Goal: Task Accomplishment & Management: Complete application form

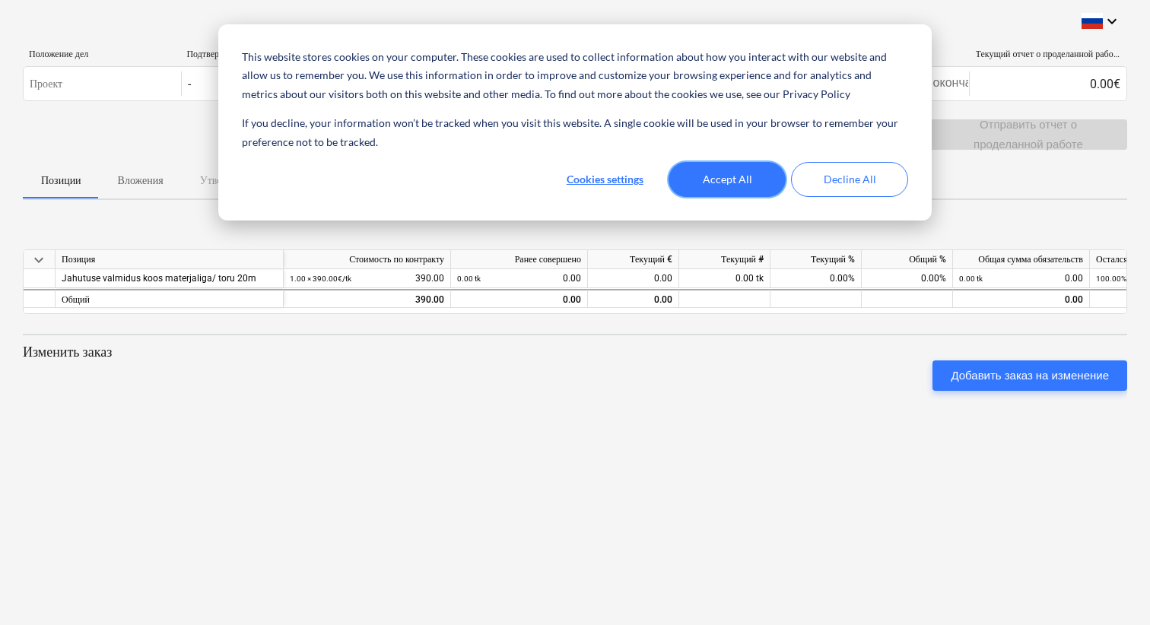
click at [732, 177] on button "Accept All" at bounding box center [726, 179] width 117 height 35
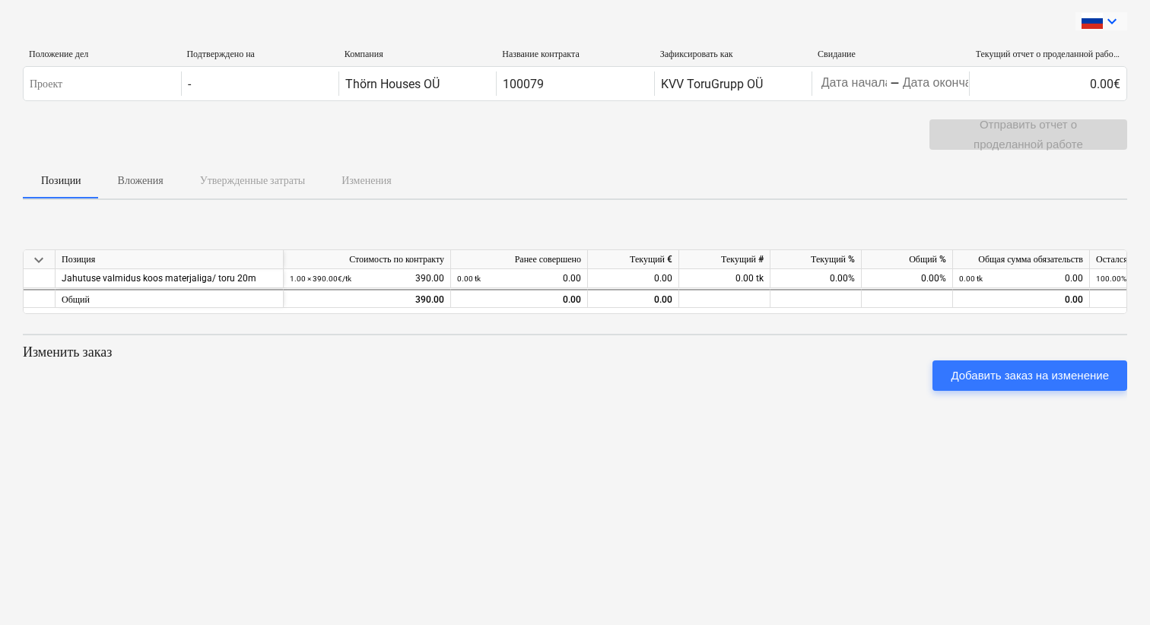
click at [1111, 22] on icon "keyboard_arrow_down" at bounding box center [1112, 21] width 18 height 18
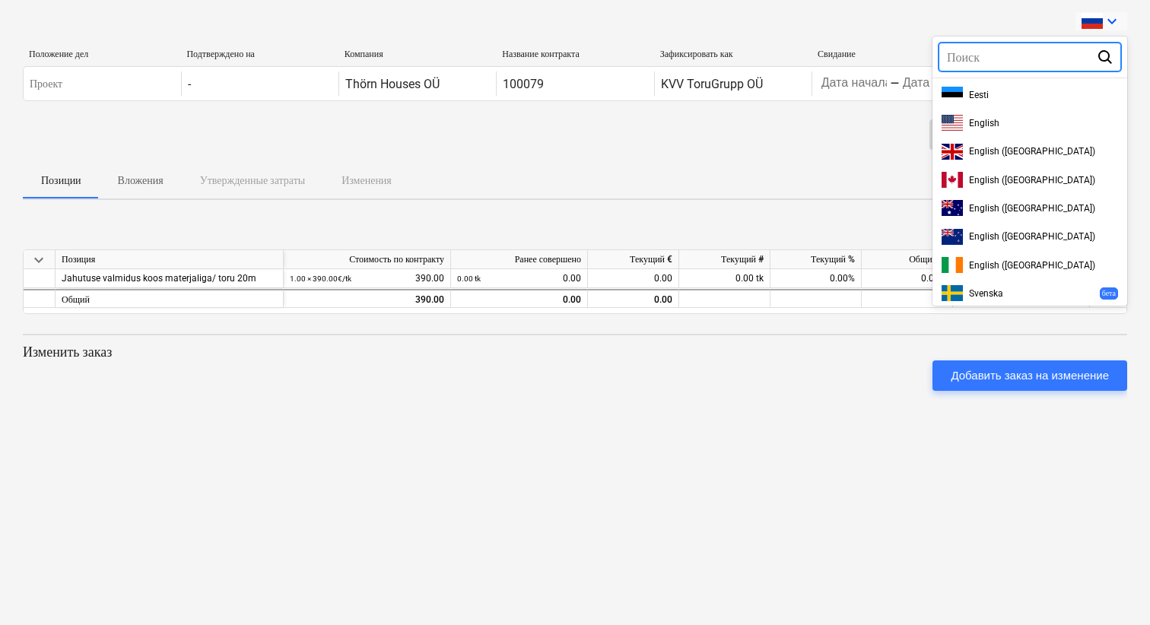
scroll to position [453, 0]
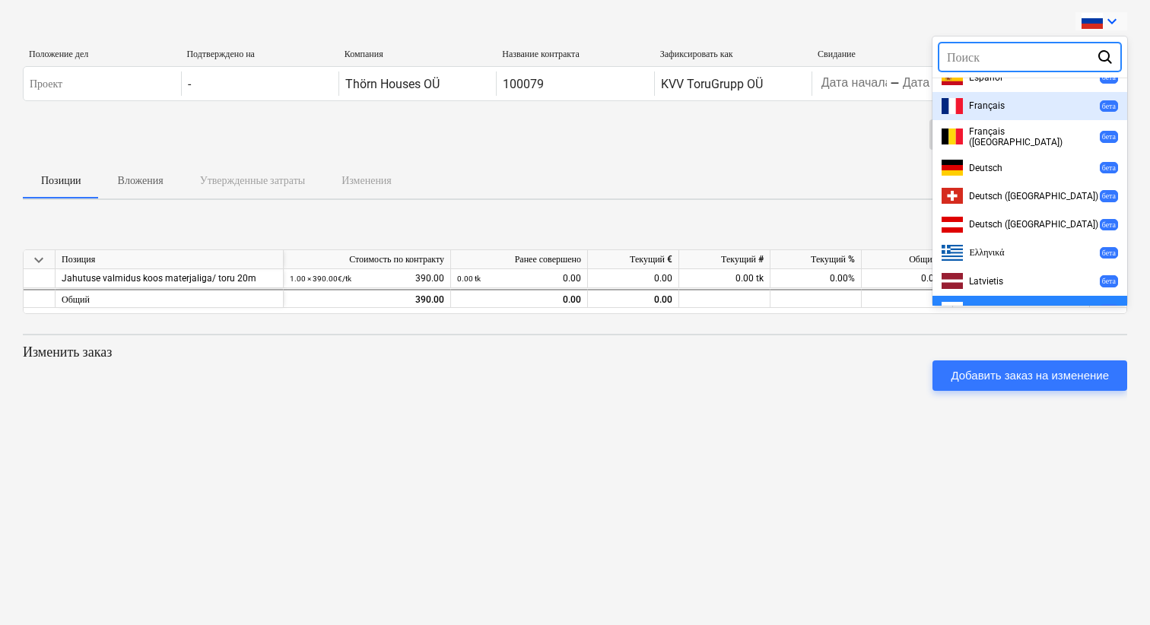
click at [1111, 24] on div at bounding box center [575, 312] width 1150 height 625
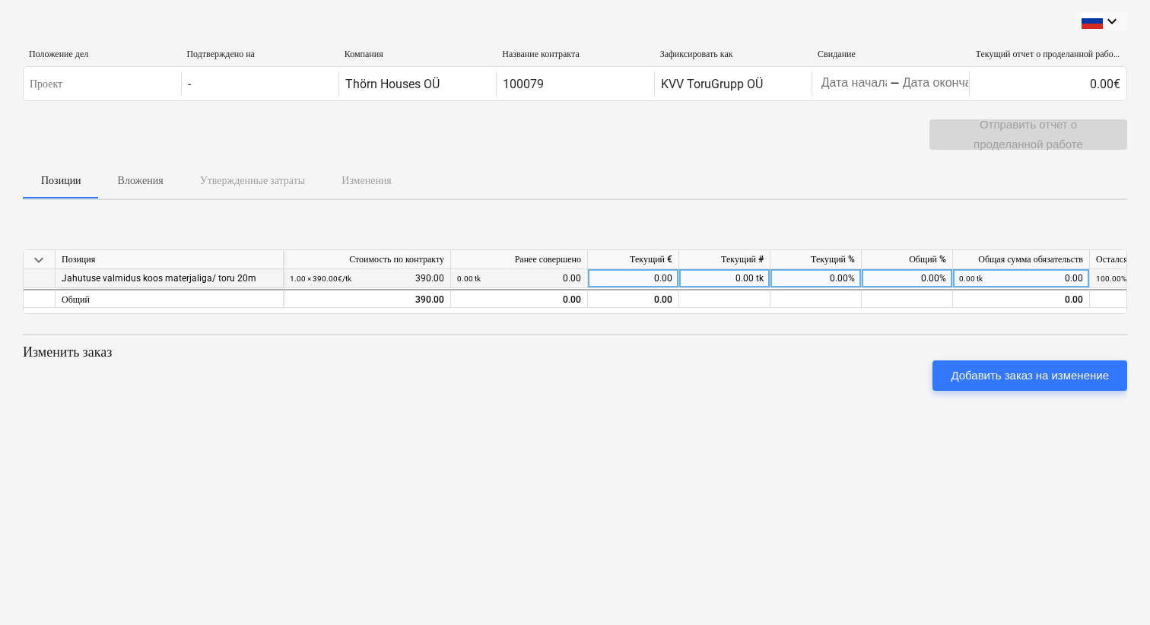
click at [1086, 275] on div "0.00 tk 0.00" at bounding box center [1021, 278] width 137 height 19
type input "390"
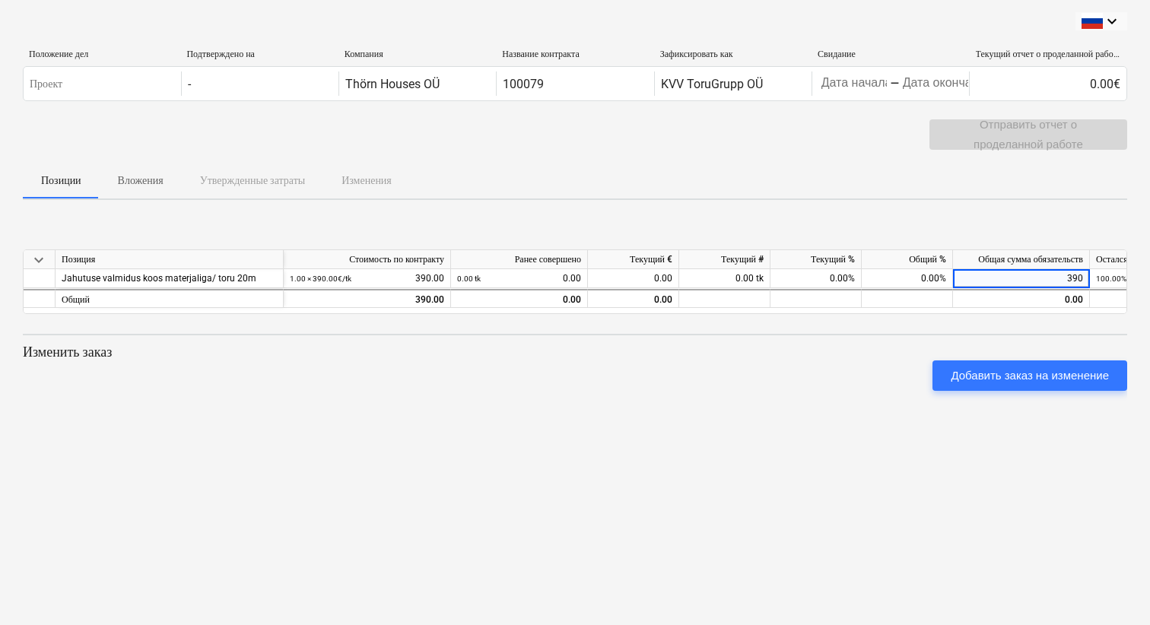
click at [828, 426] on div "keyboard_arrow_down Позиция Стоимость по контракту Ранее совершено Текущий € Те…" at bounding box center [575, 326] width 1104 height 228
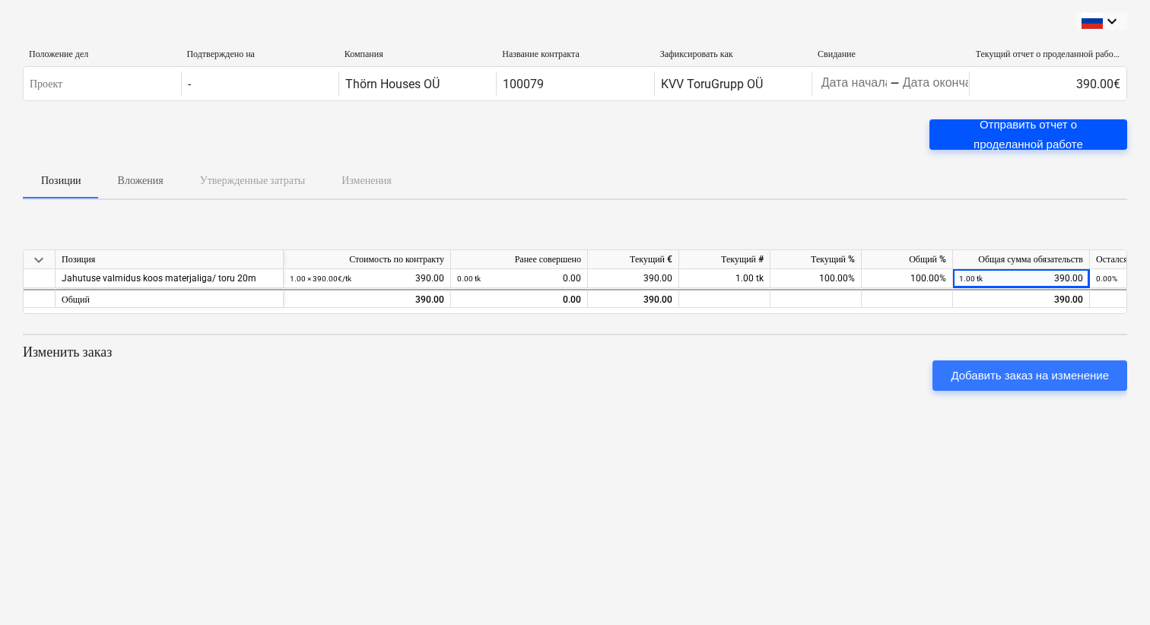
click at [1089, 132] on div "Отправить отчет о проделанной работе" at bounding box center [1028, 135] width 161 height 40
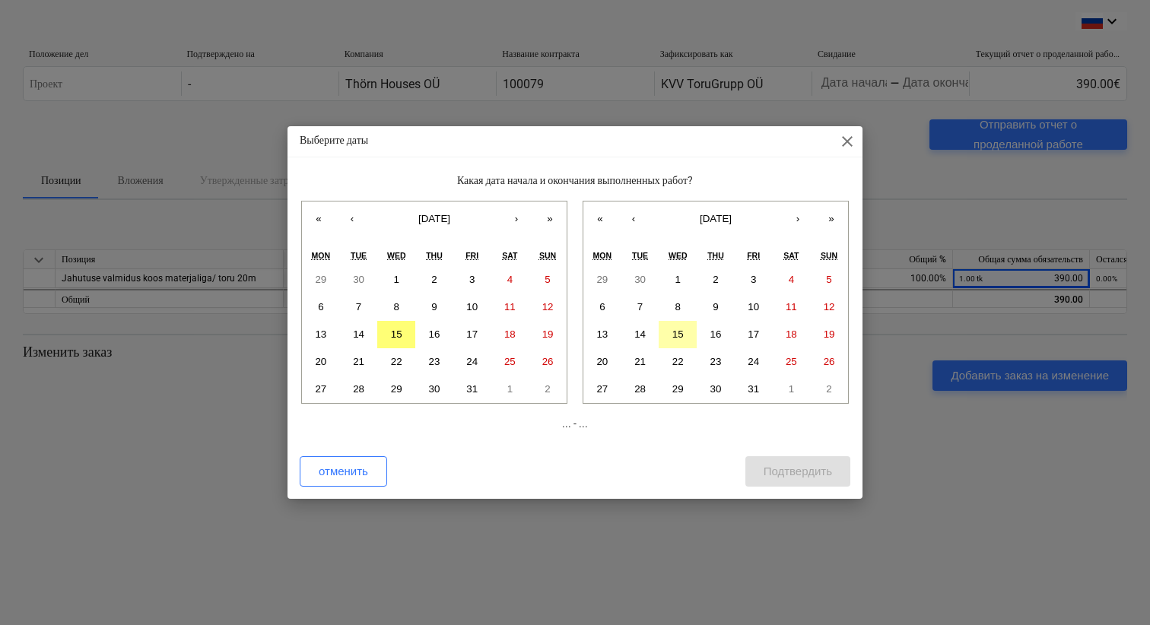
click at [679, 338] on abbr "15" at bounding box center [677, 334] width 11 height 11
click at [399, 333] on abbr "15" at bounding box center [396, 334] width 11 height 11
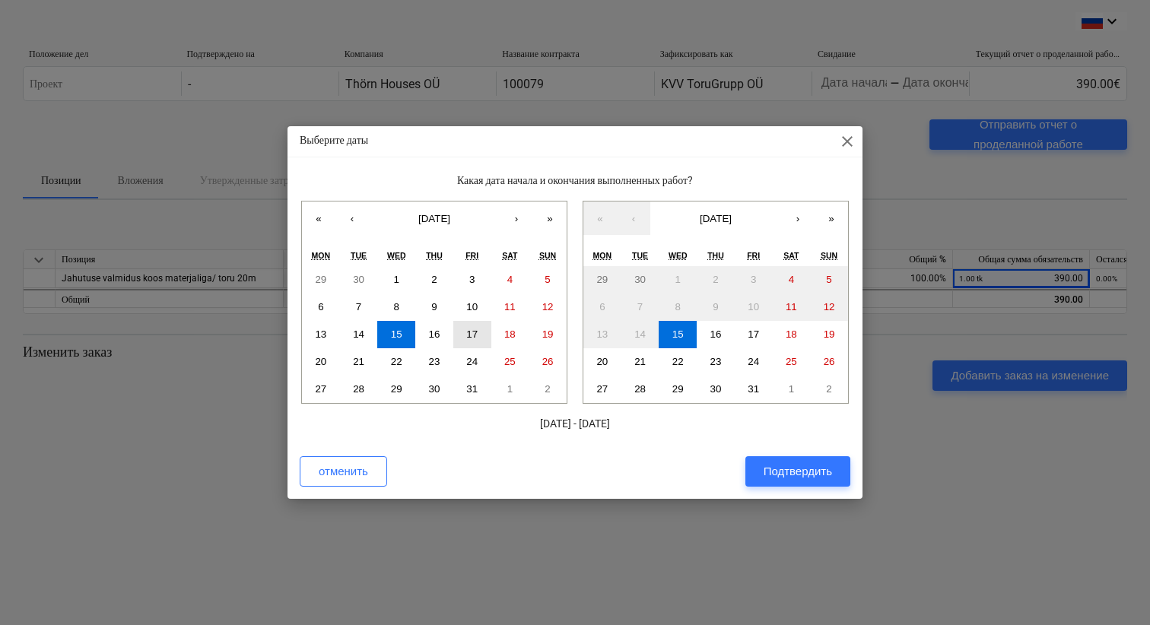
click at [473, 332] on abbr "17" at bounding box center [471, 334] width 11 height 11
click at [402, 332] on button "15" at bounding box center [396, 334] width 38 height 27
click at [746, 331] on button "17" at bounding box center [754, 334] width 38 height 27
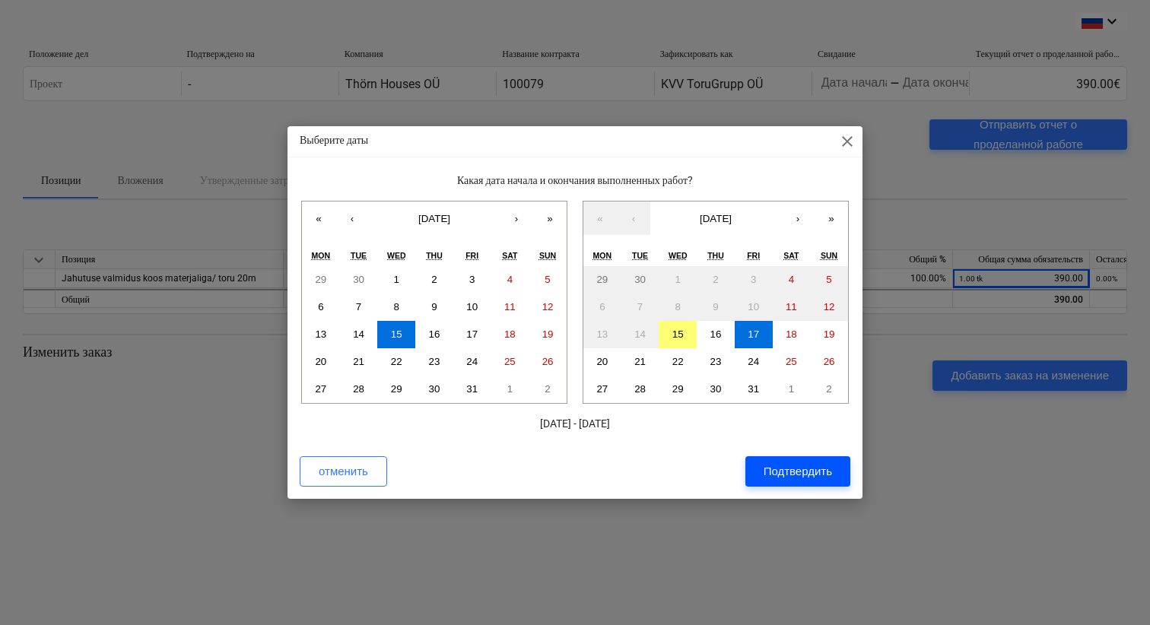
click at [786, 466] on div "Подтвердить" at bounding box center [798, 472] width 68 height 20
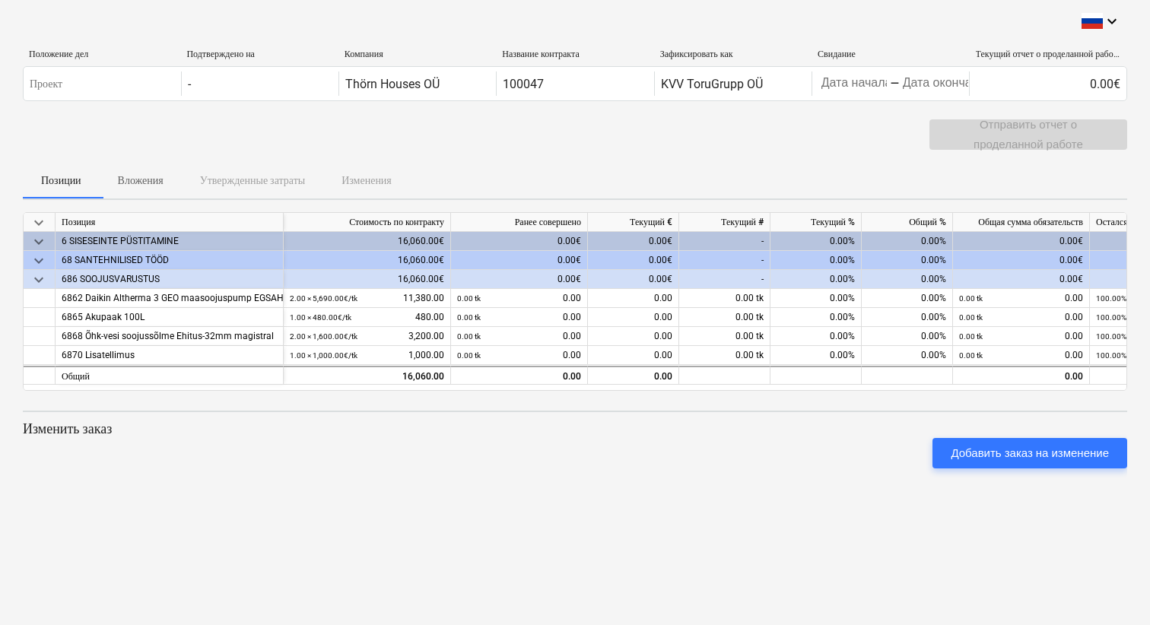
click at [933, 276] on div "0.00%" at bounding box center [907, 279] width 91 height 19
click at [947, 279] on div "0.00%" at bounding box center [907, 279] width 91 height 19
click at [937, 279] on div "0.00%" at bounding box center [907, 279] width 91 height 19
click at [1046, 274] on div "0.00€" at bounding box center [1021, 279] width 137 height 19
click at [1078, 275] on div "0.00€" at bounding box center [1021, 279] width 137 height 19
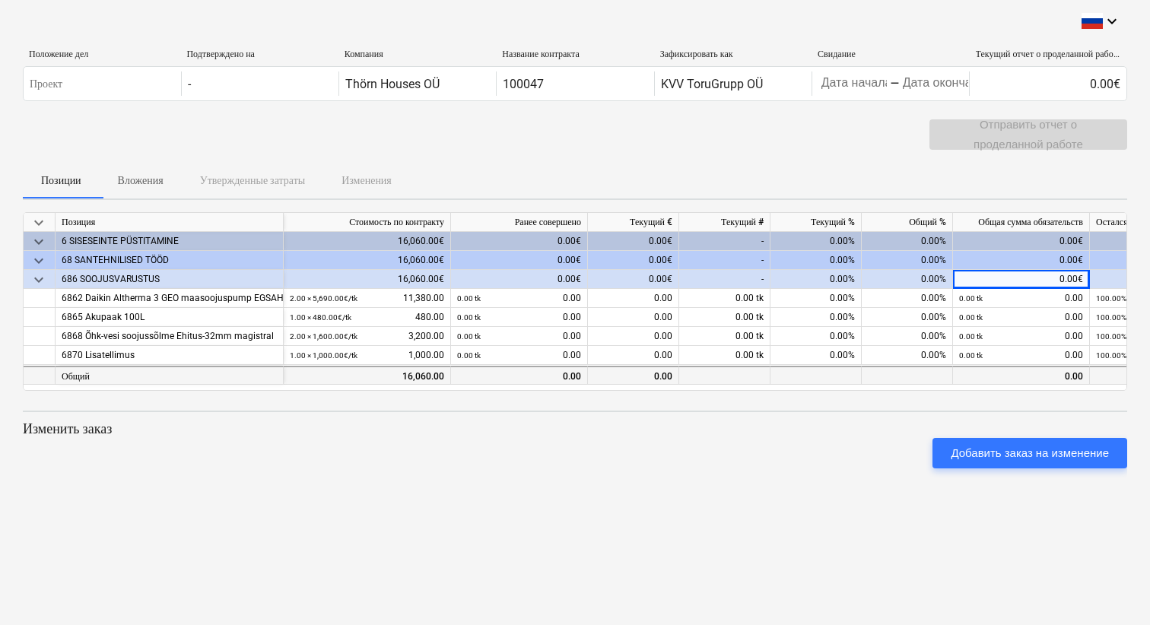
click at [1053, 373] on div "0.00" at bounding box center [1021, 375] width 137 height 19
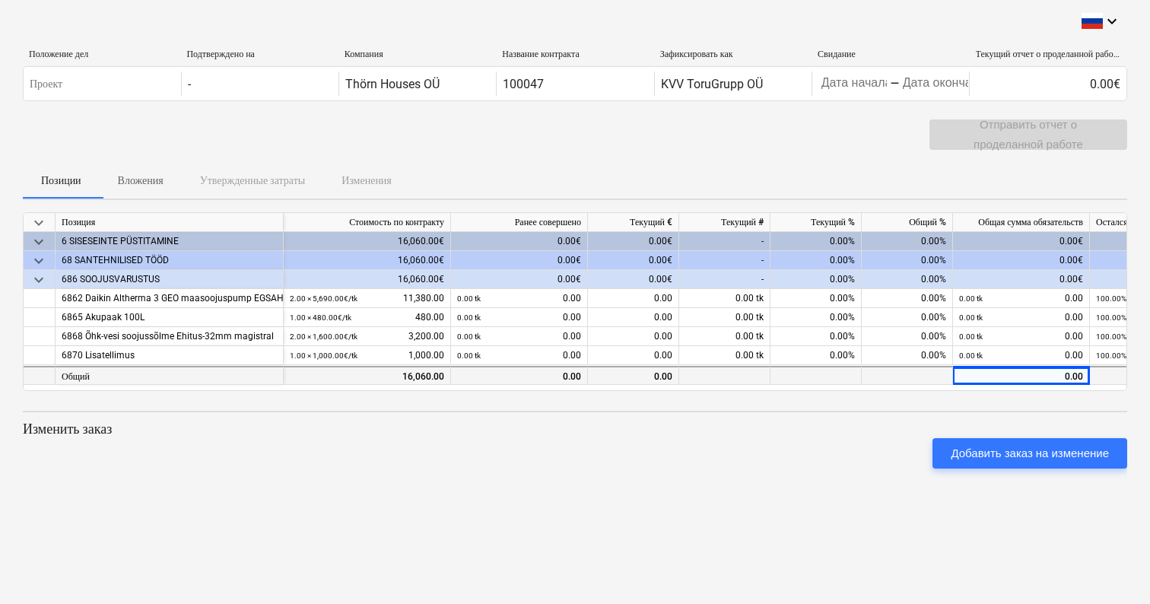
click at [1084, 375] on div "0.00" at bounding box center [1021, 375] width 137 height 19
click at [1083, 376] on div "0.00" at bounding box center [1021, 375] width 137 height 19
click at [1085, 375] on div "0.00" at bounding box center [1021, 375] width 137 height 19
click at [1084, 374] on div "0.00" at bounding box center [1021, 375] width 137 height 19
click at [1083, 373] on div "0.00" at bounding box center [1021, 375] width 137 height 19
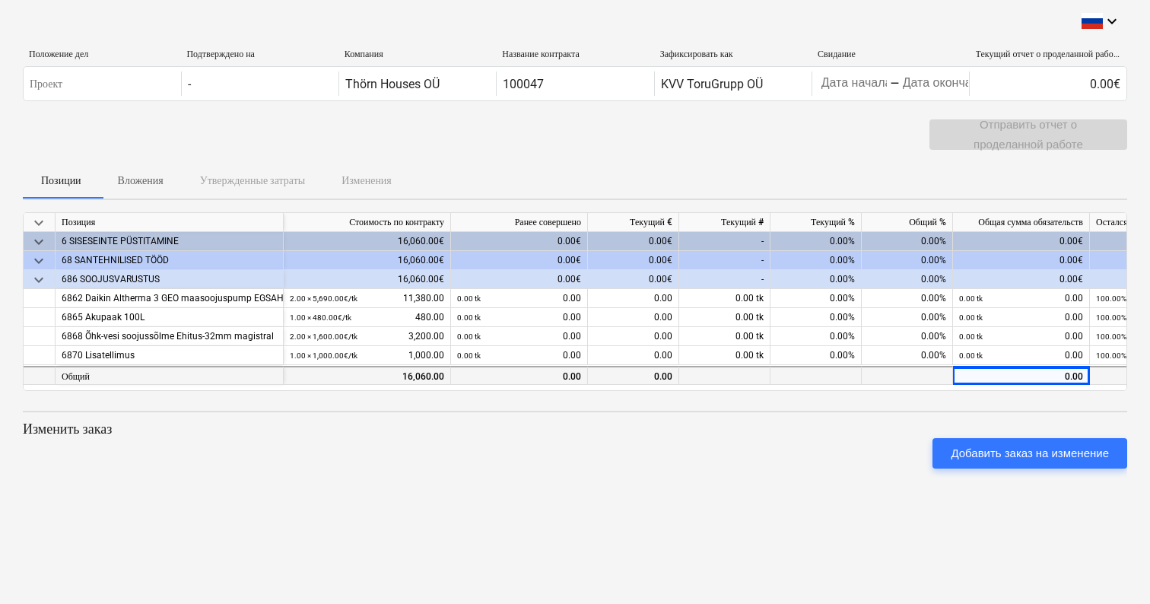
click at [943, 373] on div at bounding box center [907, 375] width 91 height 19
click at [1021, 141] on div "Отправить отчет о проделанной работе" at bounding box center [1028, 134] width 198 height 30
drag, startPoint x: 1021, startPoint y: 135, endPoint x: 1012, endPoint y: 144, distance: 13.5
click at [1021, 135] on div "Отправить отчет о проделанной работе" at bounding box center [1028, 134] width 198 height 30
click at [858, 189] on div "Позиции Вложения Утвержденные затраты Изменения" at bounding box center [575, 180] width 1104 height 37
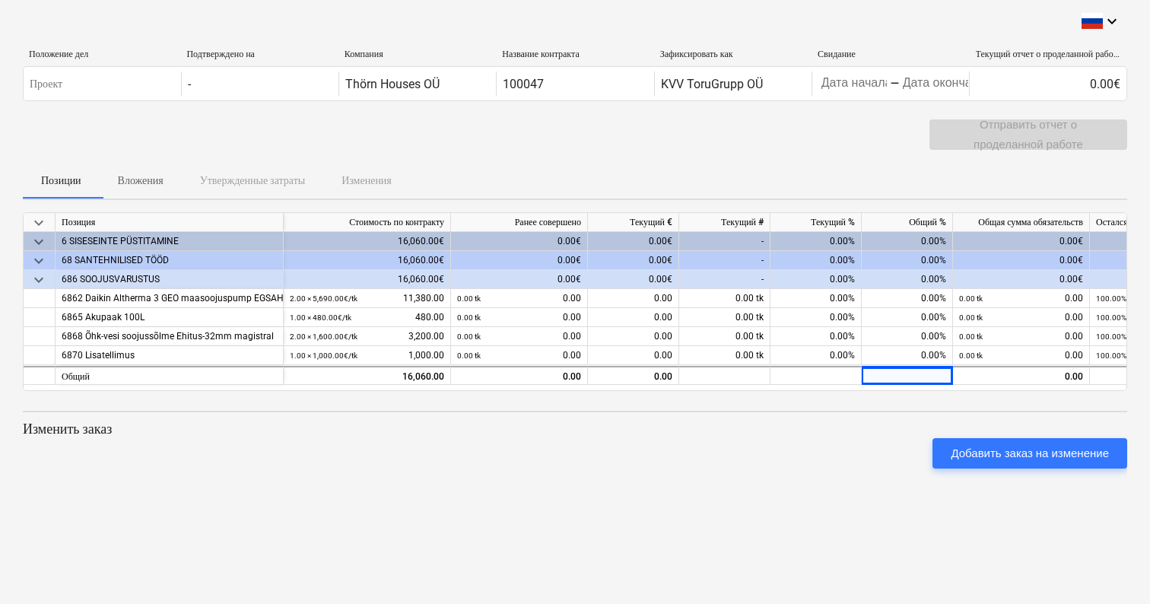
click at [982, 252] on div "0.00€" at bounding box center [1021, 260] width 137 height 19
click at [1005, 237] on div "0.00€" at bounding box center [1021, 241] width 137 height 19
click at [1021, 277] on div "0.00€" at bounding box center [1021, 279] width 137 height 19
click at [1005, 128] on div "Отправить отчет о проделанной работе" at bounding box center [1028, 134] width 198 height 30
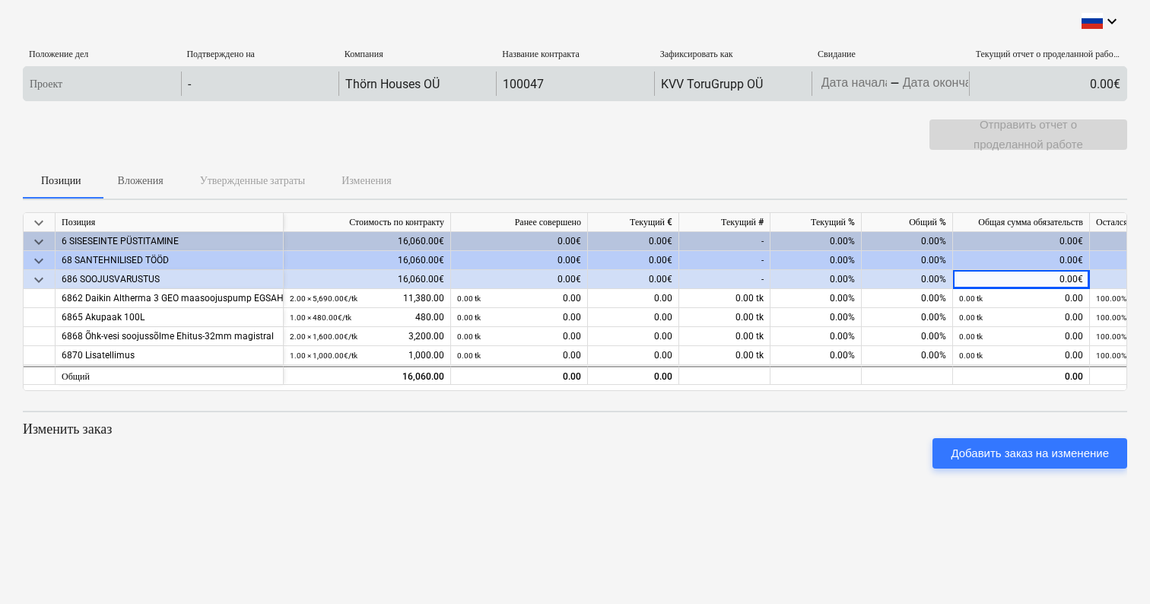
click at [1119, 81] on div "0.00€" at bounding box center [1047, 83] width 157 height 24
click at [1112, 84] on div "0.00€" at bounding box center [1047, 83] width 157 height 24
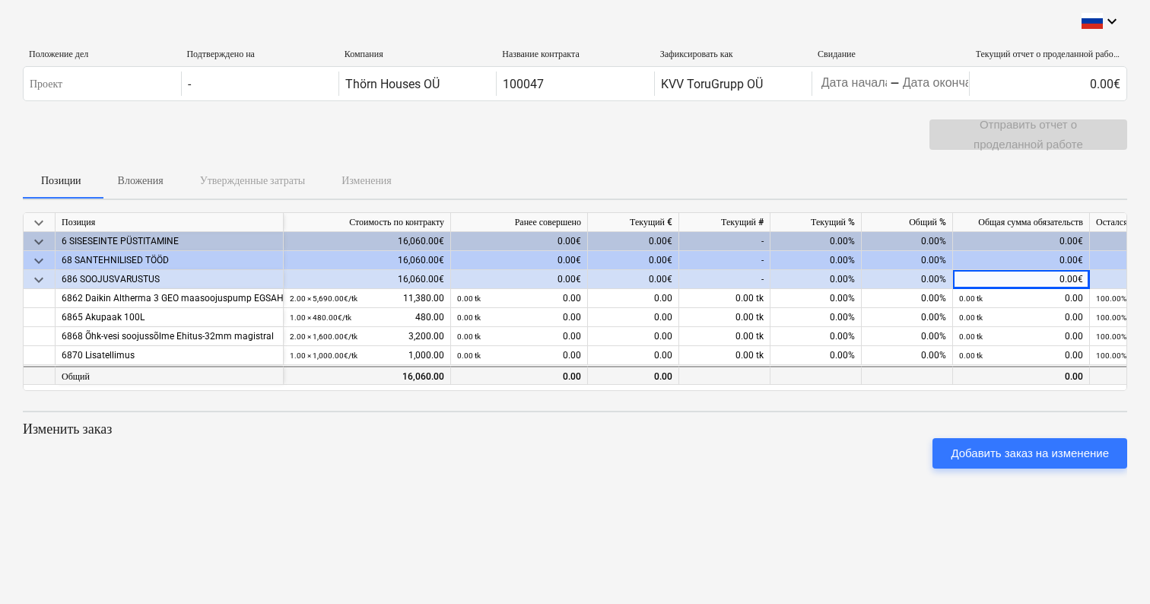
click at [1110, 373] on div "16,060.00" at bounding box center [1158, 376] width 124 height 19
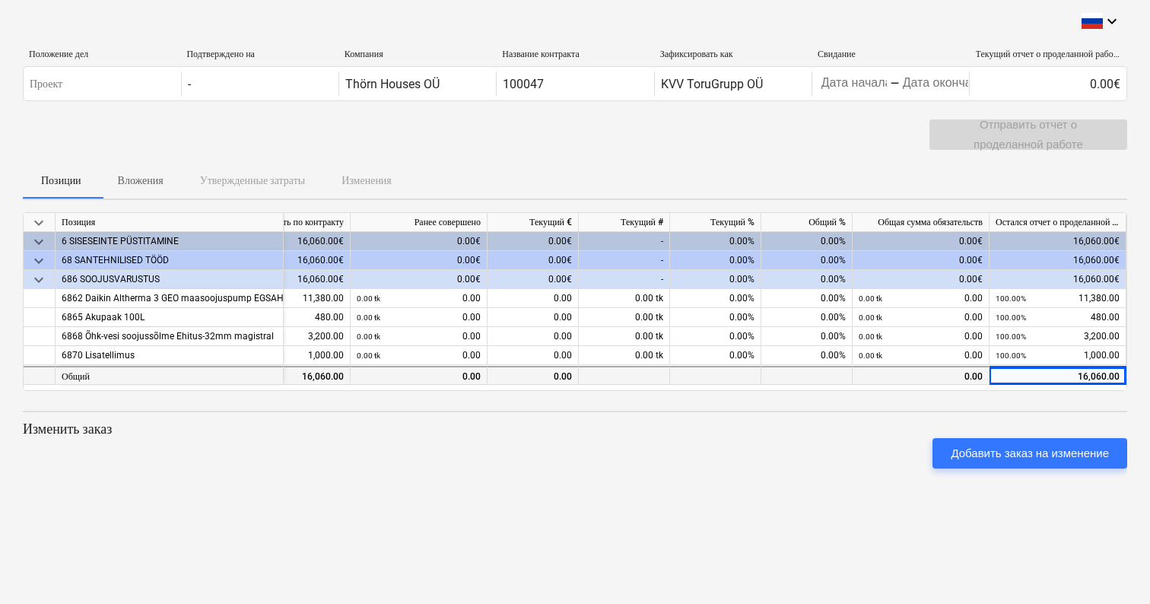
click at [1106, 374] on div "16,060.00" at bounding box center [1057, 376] width 124 height 19
click at [1107, 374] on div "16,060.00" at bounding box center [1057, 376] width 124 height 19
click at [1104, 374] on div "16,060.00" at bounding box center [1057, 376] width 124 height 19
click at [968, 451] on div "Добавить заказ на изменение" at bounding box center [1030, 453] width 158 height 20
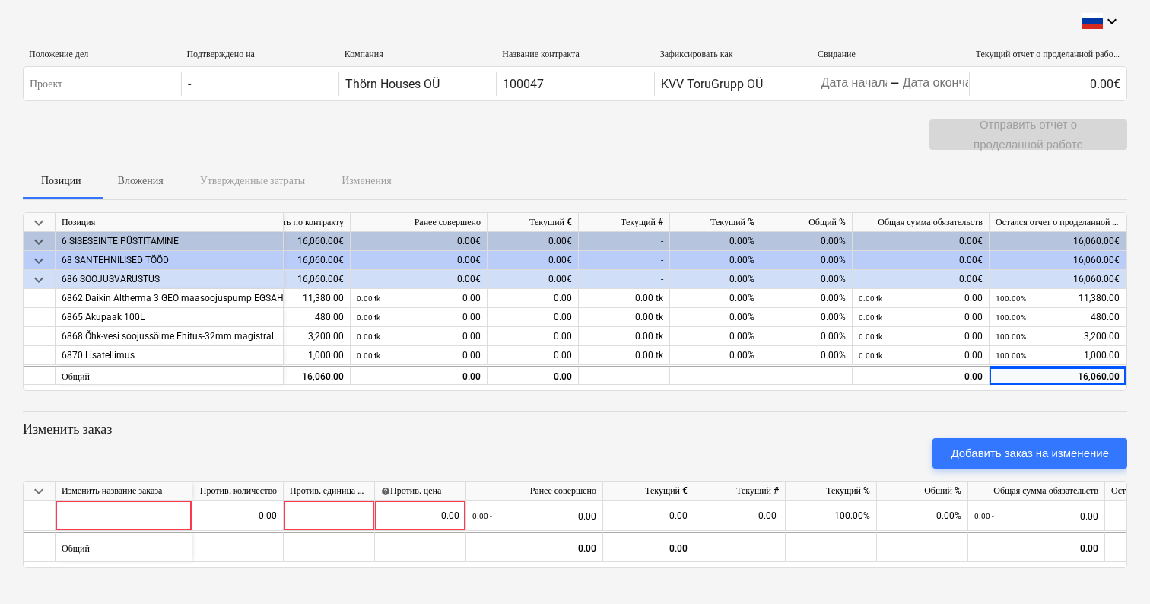
click at [103, 429] on p "Изменить заказ" at bounding box center [575, 429] width 1104 height 18
click at [981, 275] on div "0.00€" at bounding box center [921, 279] width 137 height 19
click at [1081, 273] on div "16,060.00€" at bounding box center [1057, 279] width 137 height 19
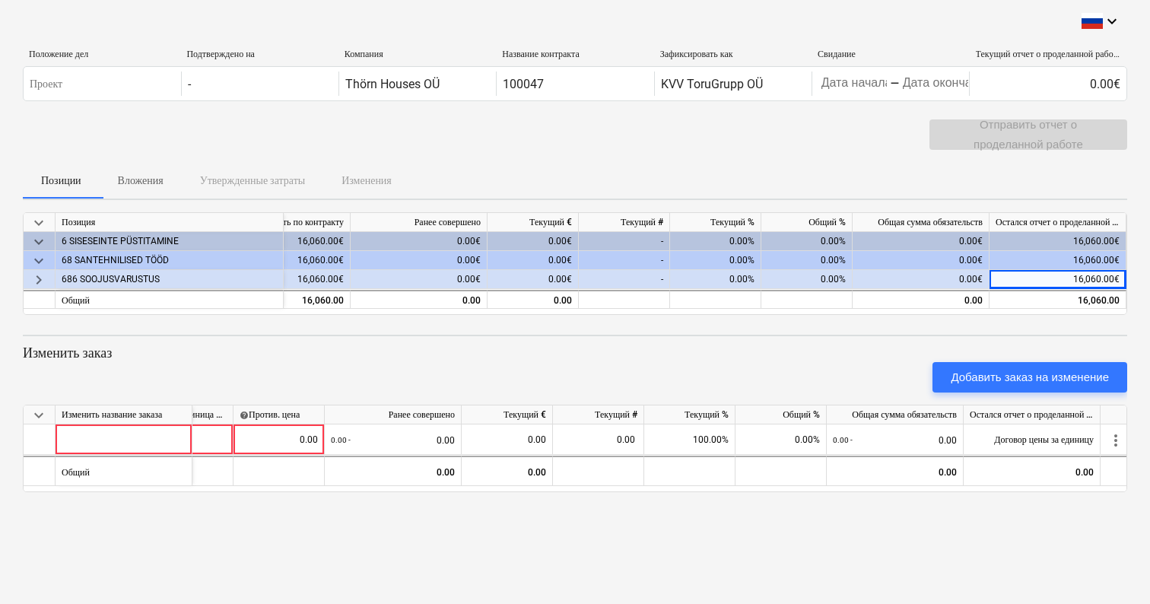
scroll to position [0, 148]
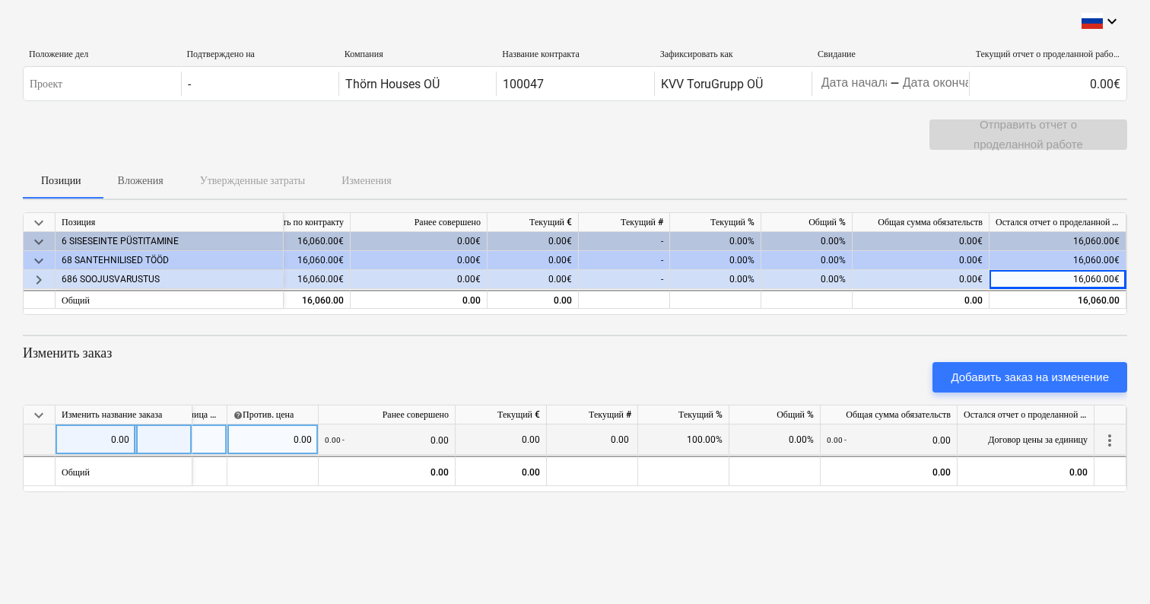
click at [1113, 438] on span "more_vert" at bounding box center [1109, 440] width 18 height 18
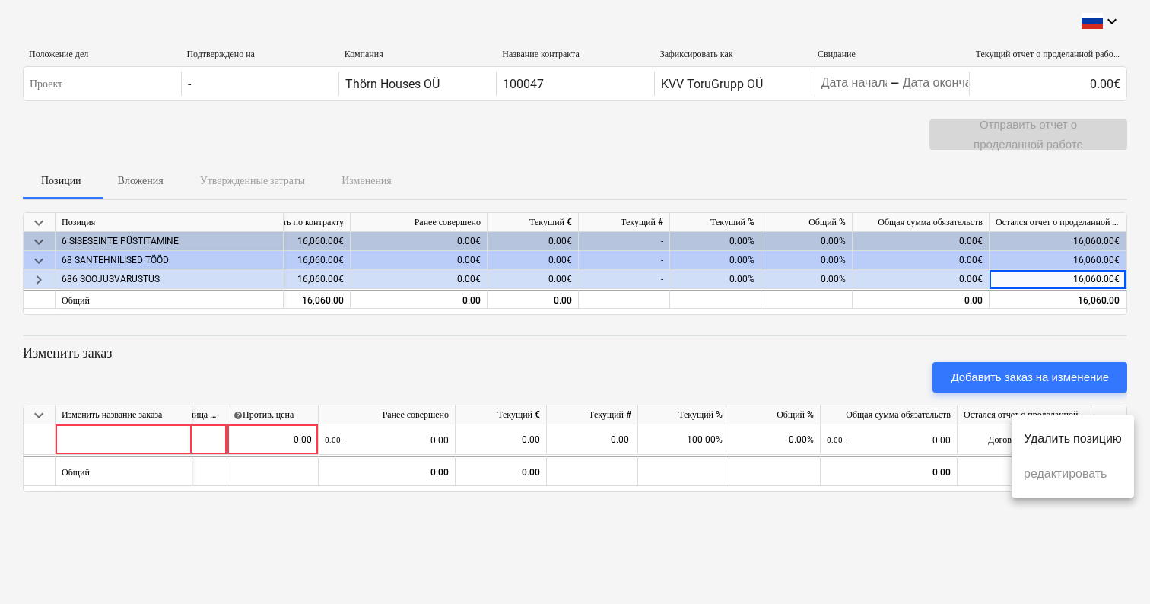
click at [1110, 440] on li "Удалить позицию" at bounding box center [1072, 438] width 122 height 35
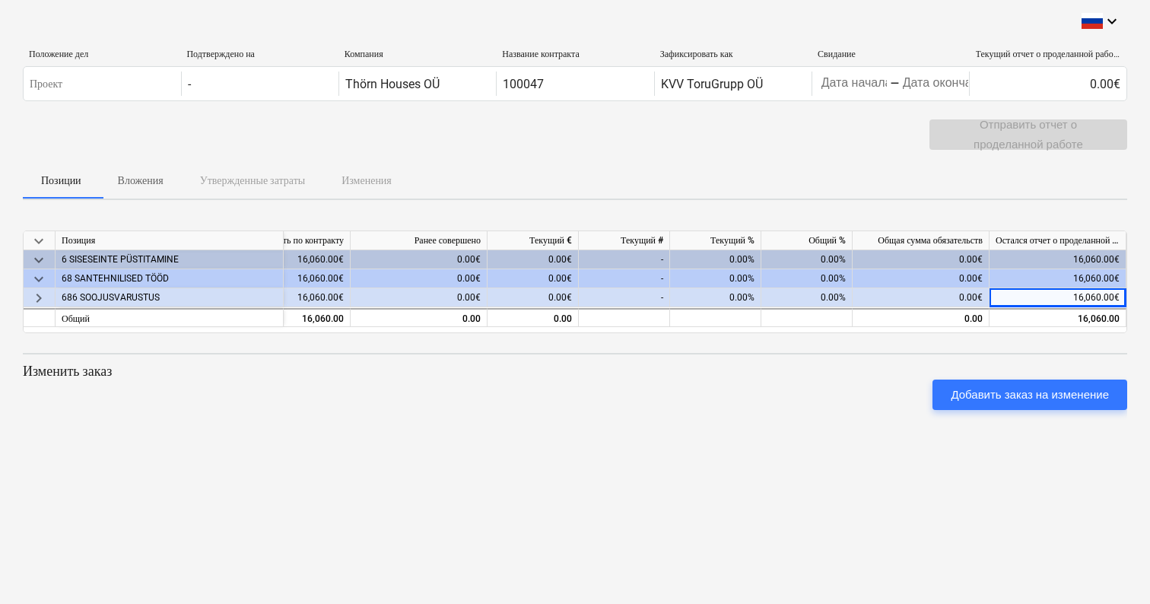
scroll to position [0, 0]
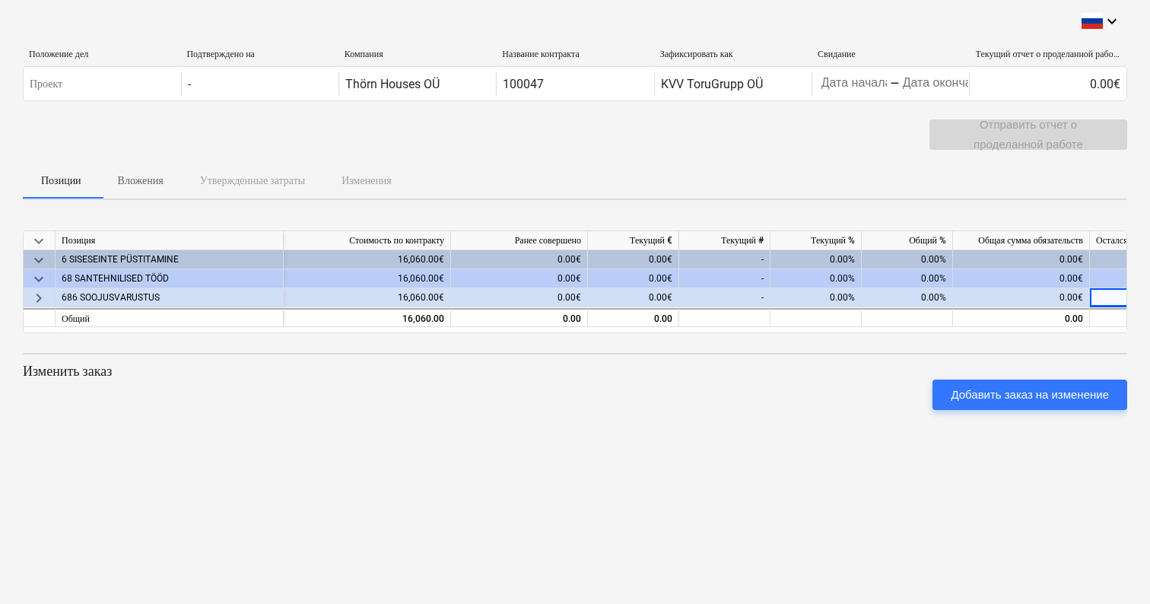
click at [40, 296] on span "keyboard_arrow_right" at bounding box center [39, 297] width 18 height 18
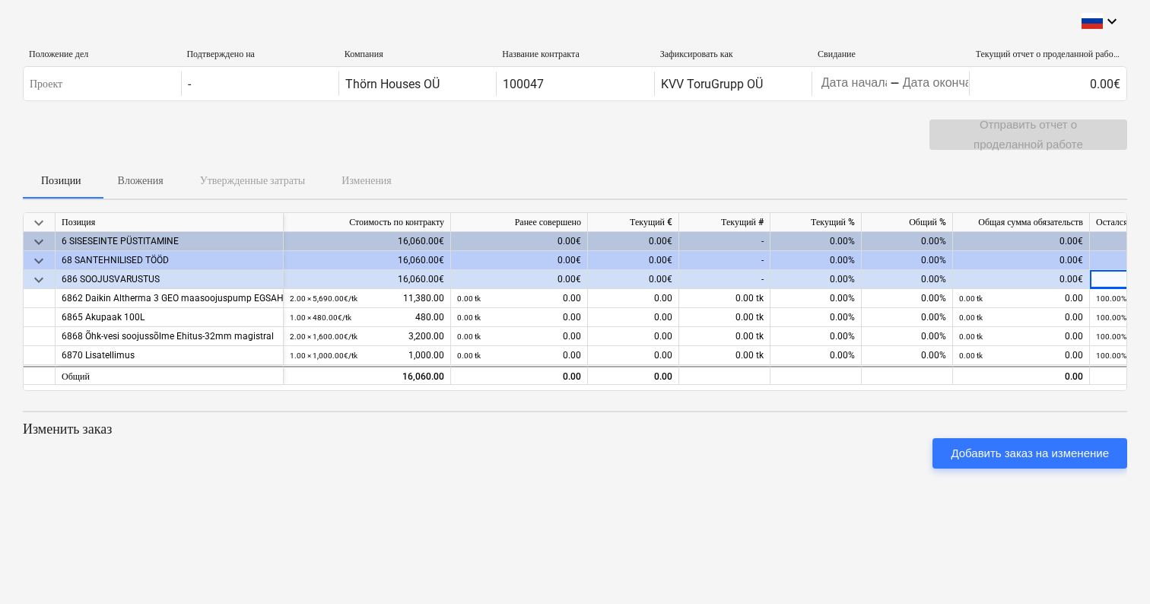
click at [40, 260] on span "keyboard_arrow_down" at bounding box center [39, 261] width 18 height 18
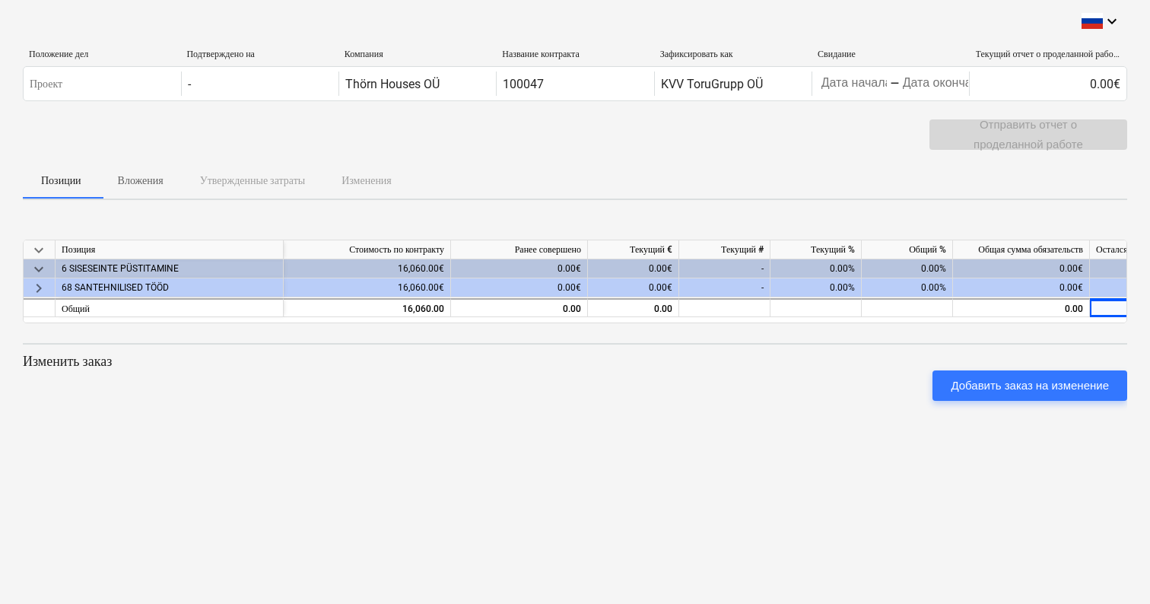
click at [36, 287] on span "keyboard_arrow_right" at bounding box center [39, 288] width 18 height 18
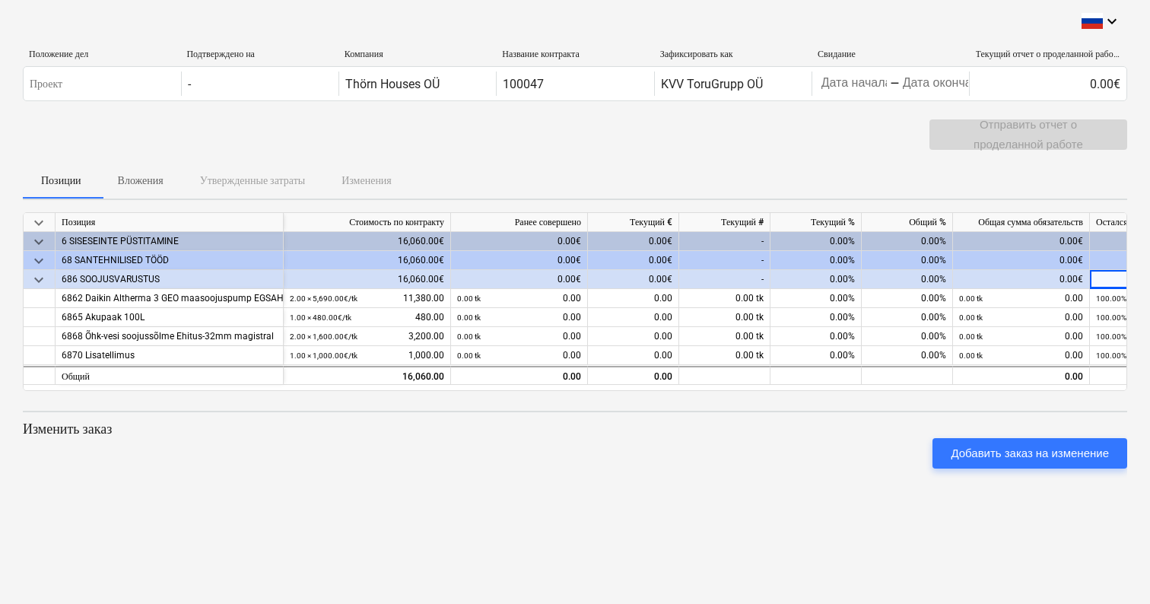
scroll to position [0, 100]
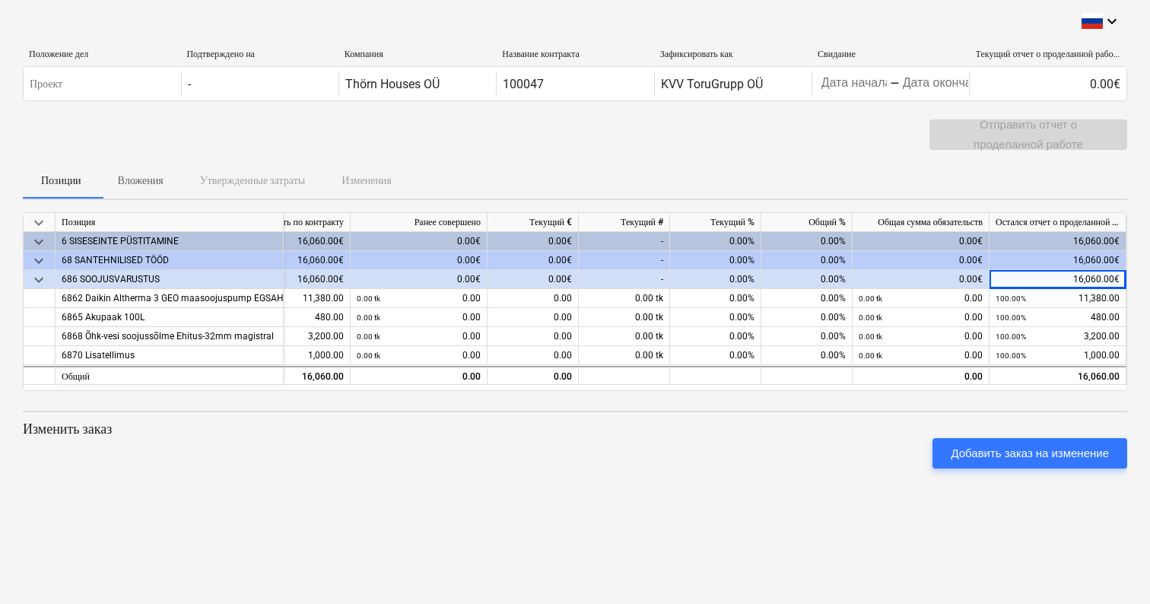
click at [971, 270] on div "0.00€" at bounding box center [921, 279] width 137 height 19
click at [1107, 274] on div "16,060.00€" at bounding box center [1057, 279] width 137 height 19
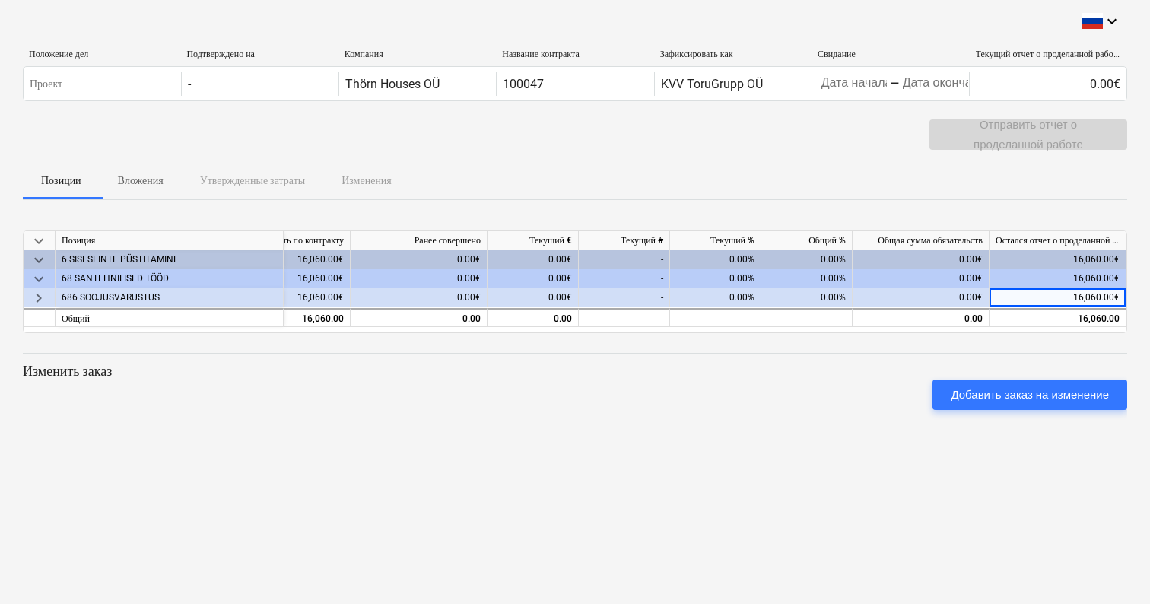
click at [1095, 297] on div "16,060.00€" at bounding box center [1057, 297] width 137 height 19
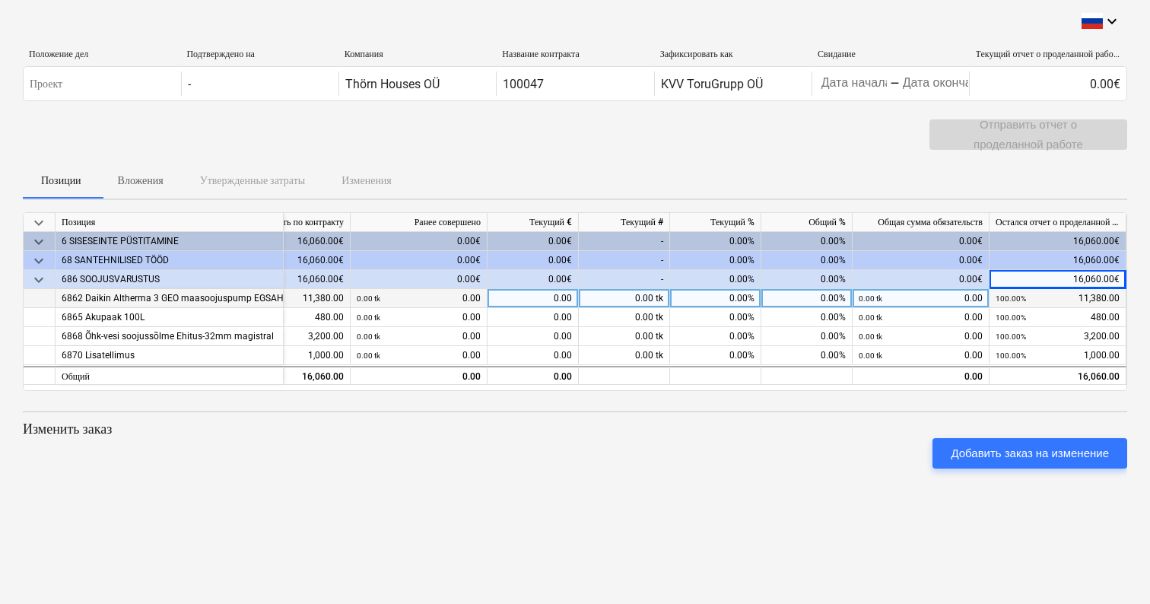
click at [1004, 296] on small "100.00%" at bounding box center [1010, 298] width 30 height 8
click at [979, 295] on div "0.00 tk 0.00" at bounding box center [921, 298] width 124 height 19
click at [839, 294] on div "0.00%" at bounding box center [806, 298] width 91 height 19
type input "50"
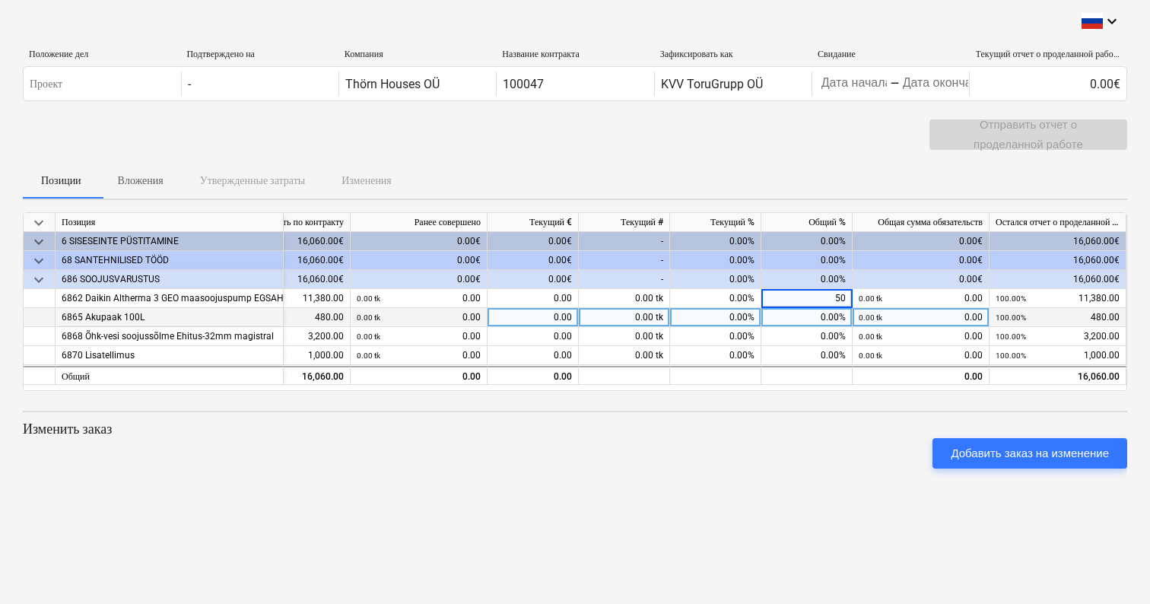
click at [837, 317] on div "0.00%" at bounding box center [806, 317] width 91 height 19
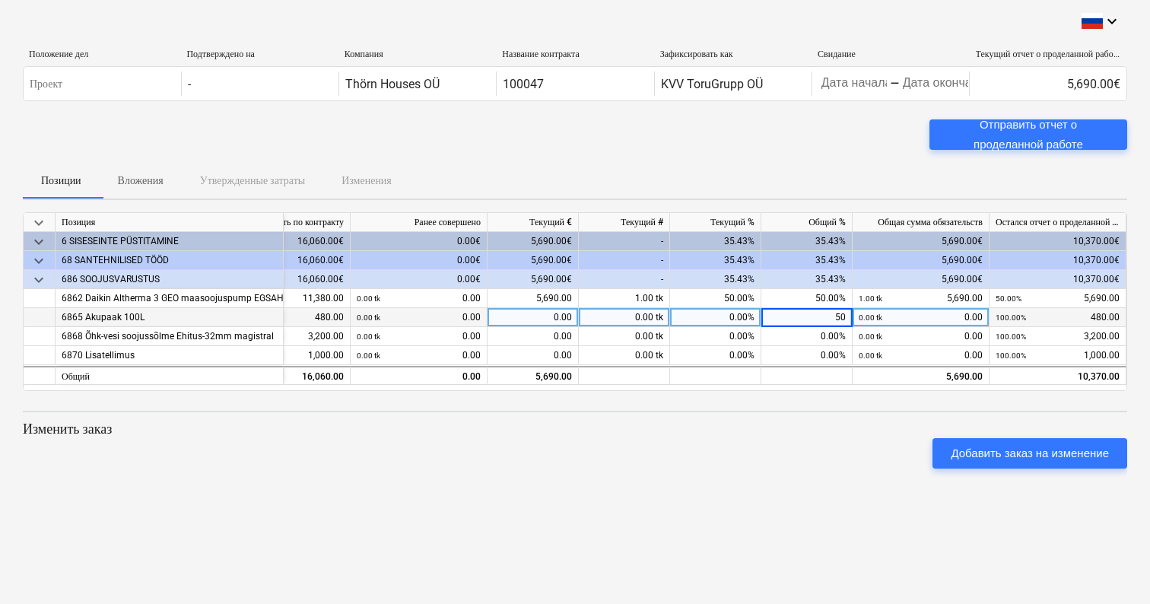
type input "502"
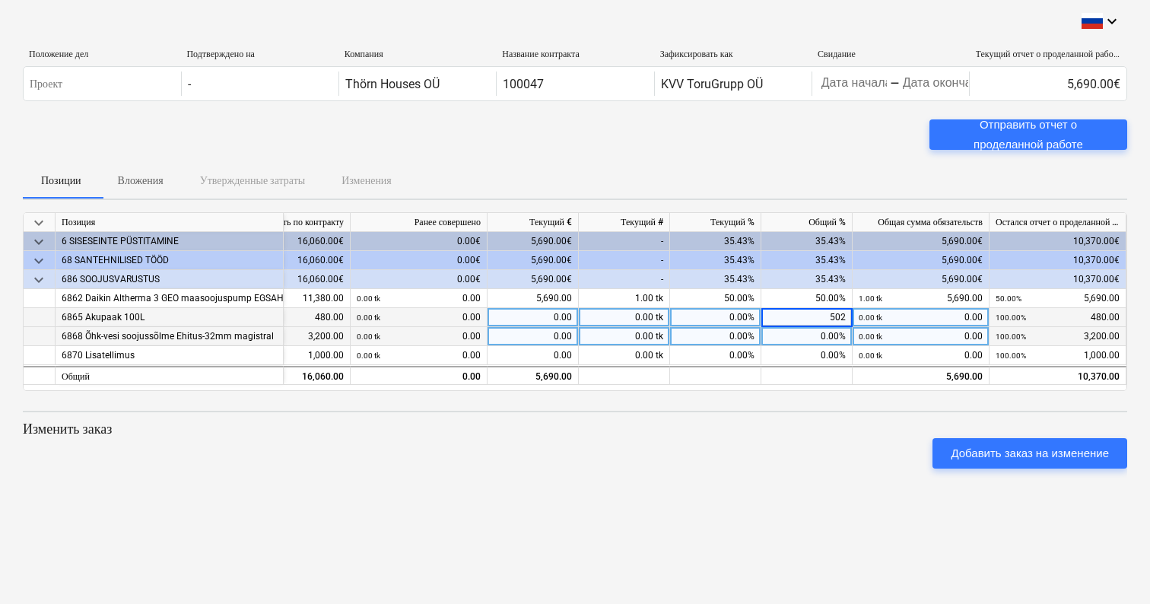
click at [839, 334] on div "0.00%" at bounding box center [806, 336] width 91 height 19
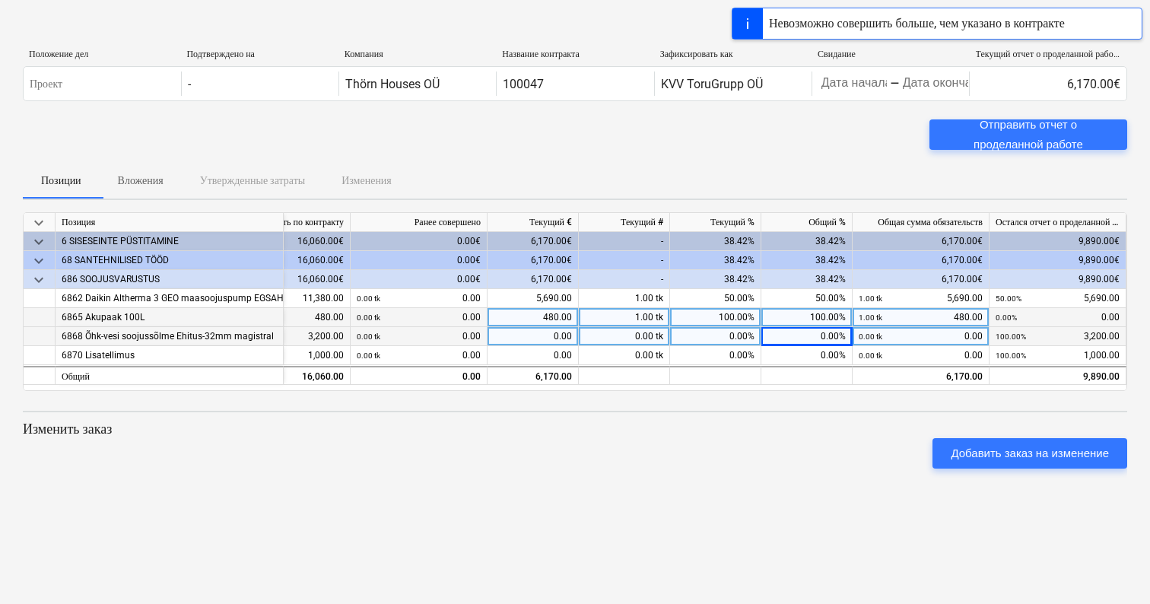
click at [837, 337] on div "0.00%" at bounding box center [806, 336] width 91 height 19
click at [826, 317] on div "100.00%" at bounding box center [806, 317] width 91 height 19
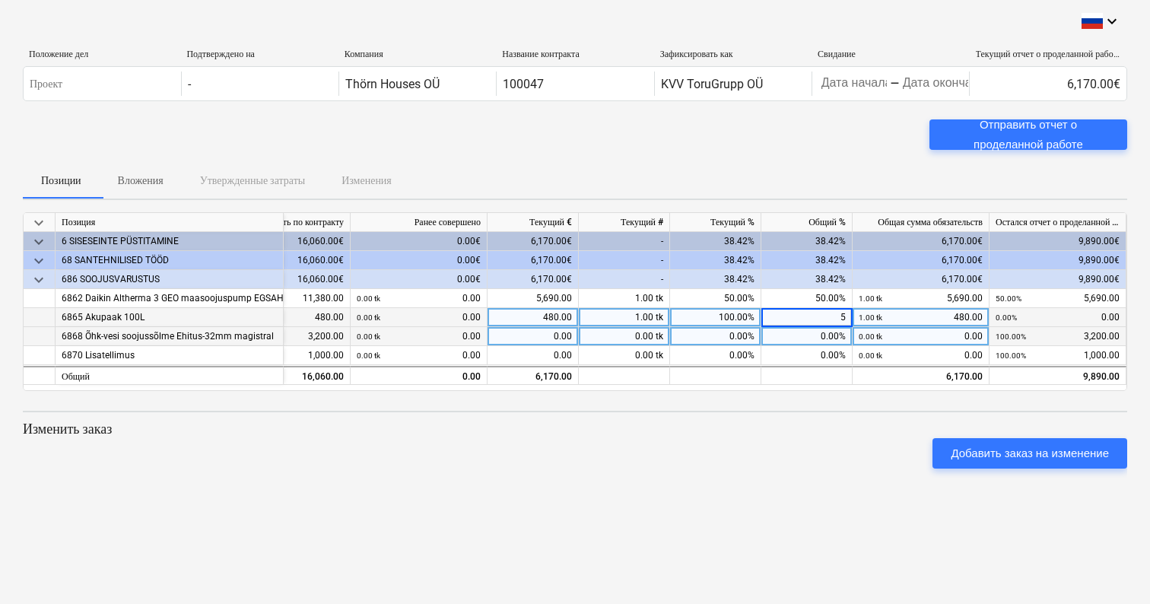
type input "50"
click at [836, 338] on div "0.00%" at bounding box center [806, 336] width 91 height 19
click at [839, 334] on div "0.00%" at bounding box center [806, 336] width 91 height 19
type input "50"
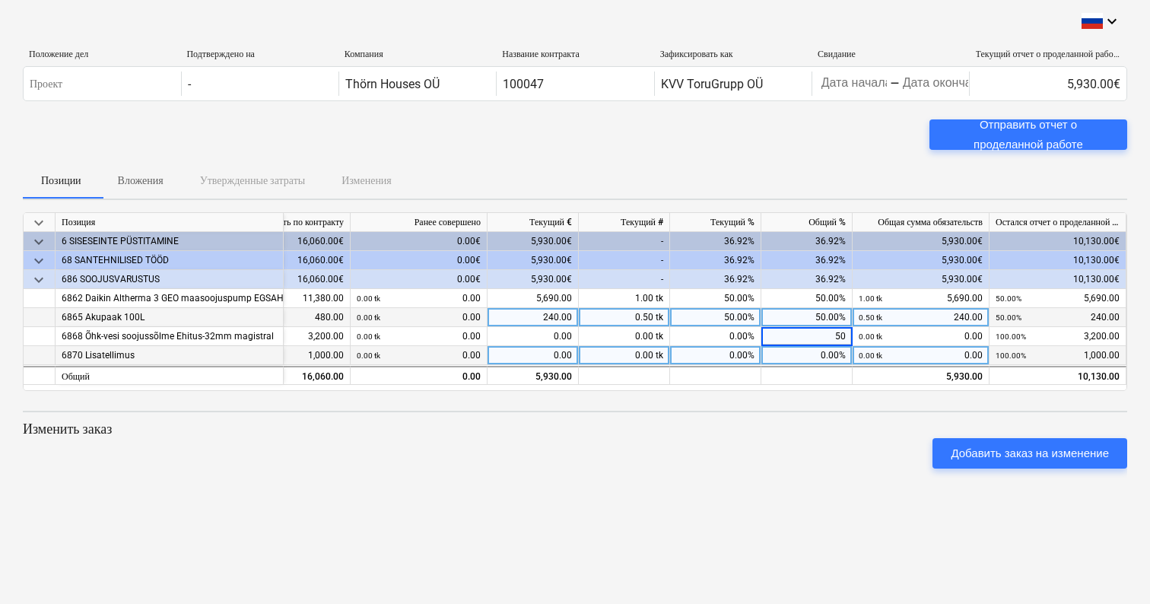
click at [841, 351] on div "0.00%" at bounding box center [806, 355] width 91 height 19
click at [835, 351] on div "0.00%" at bounding box center [806, 355] width 91 height 19
type input "50"
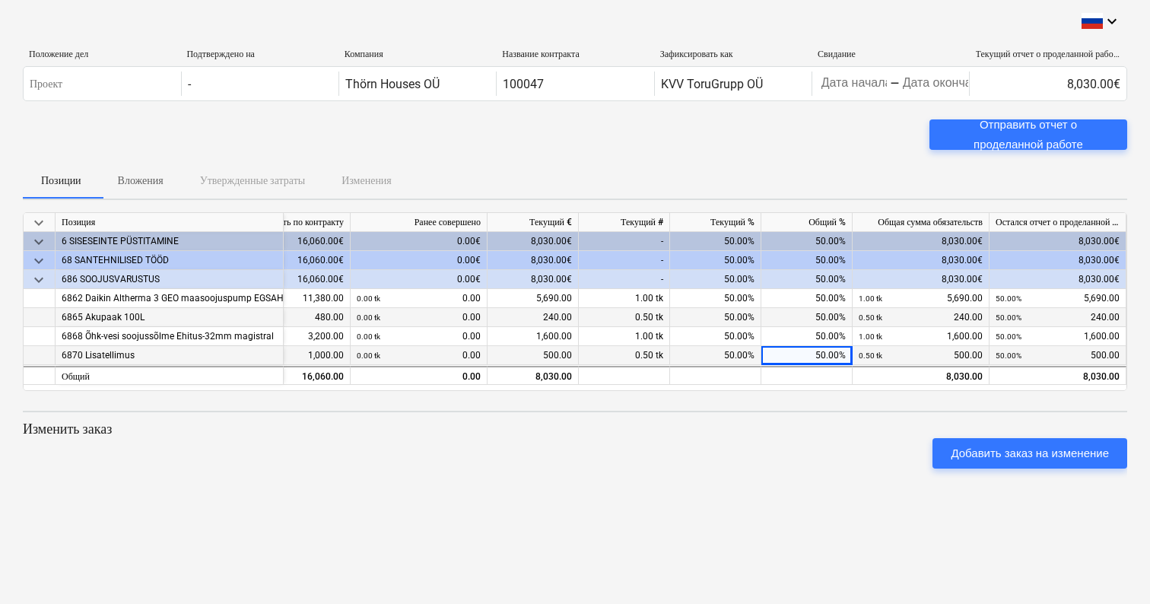
click at [802, 449] on div "Добавить заказ на изменение" at bounding box center [575, 453] width 1116 height 43
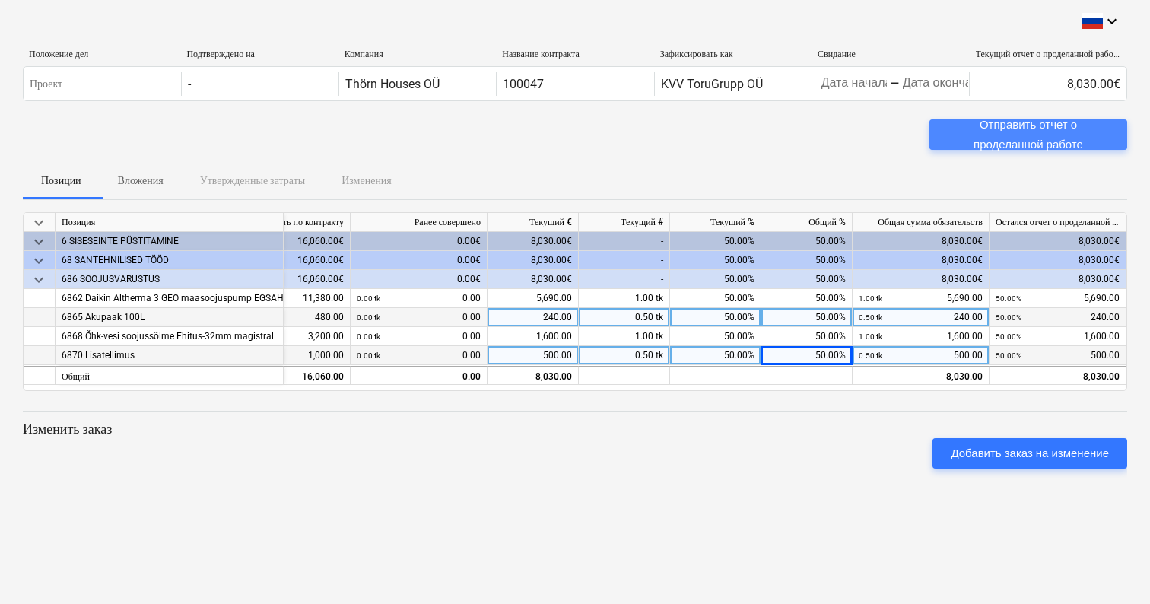
click at [1091, 135] on div "Отправить отчет о проделанной работе" at bounding box center [1028, 135] width 161 height 40
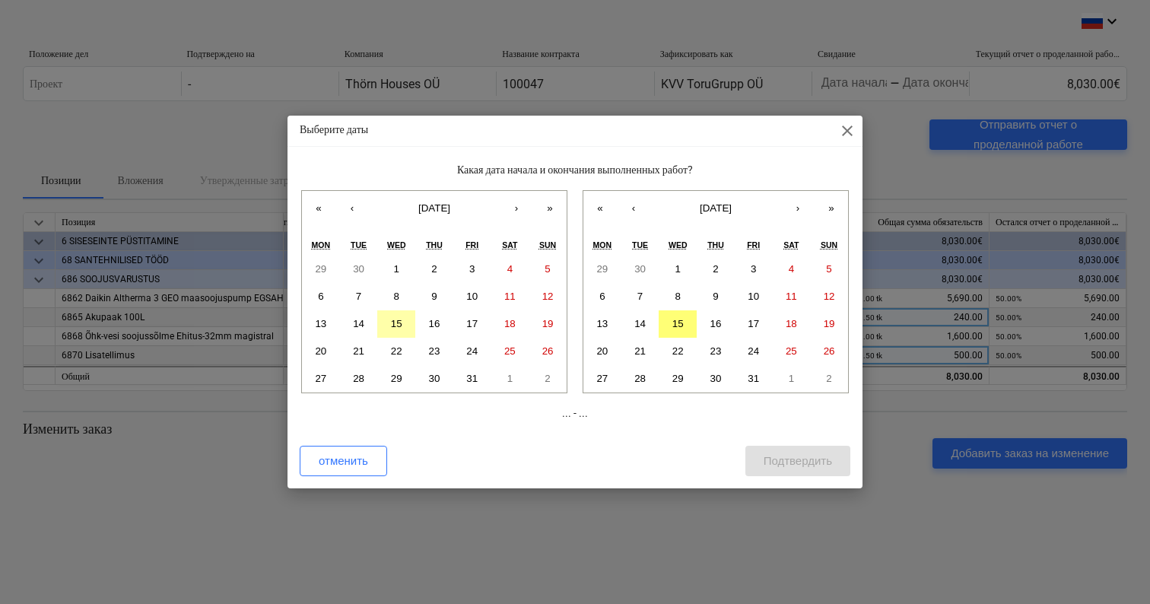
click at [396, 323] on abbr "15" at bounding box center [396, 323] width 11 height 11
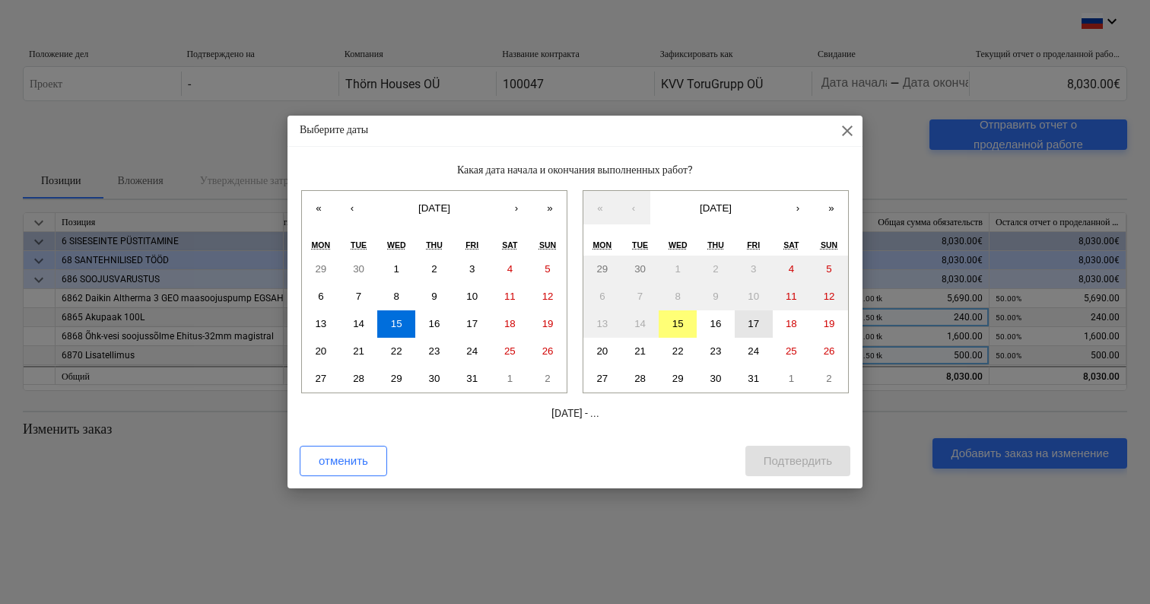
click at [756, 322] on abbr "17" at bounding box center [753, 323] width 11 height 11
click at [807, 453] on div "Подтвердить" at bounding box center [798, 461] width 68 height 20
